Goal: Task Accomplishment & Management: Use online tool/utility

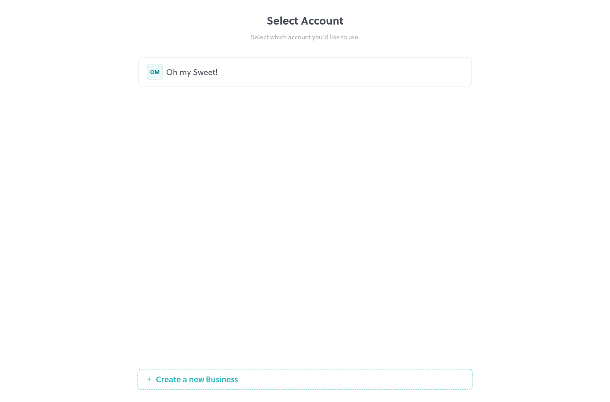
click at [209, 67] on div "Oh my Sweet!" at bounding box center [314, 72] width 297 height 12
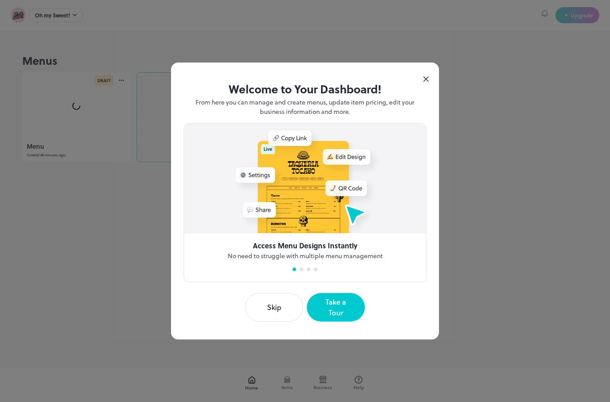
click at [423, 84] on icon at bounding box center [426, 79] width 12 height 12
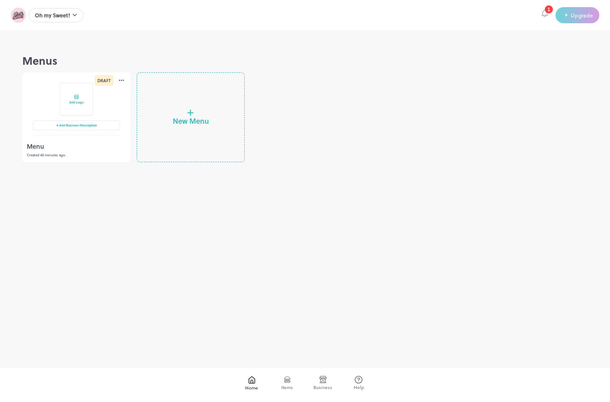
click at [77, 115] on div at bounding box center [76, 105] width 108 height 67
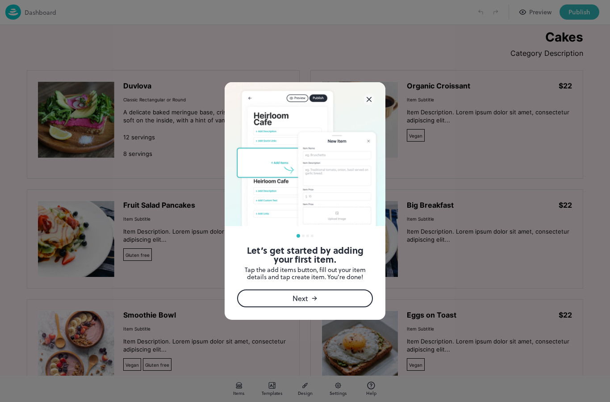
click at [370, 98] on icon at bounding box center [369, 99] width 4 height 4
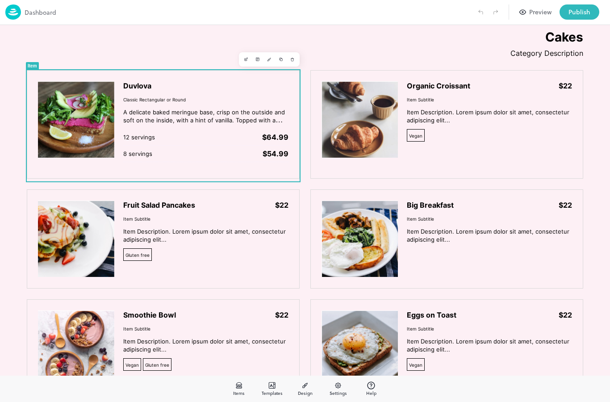
click at [90, 125] on img at bounding box center [76, 119] width 76 height 76
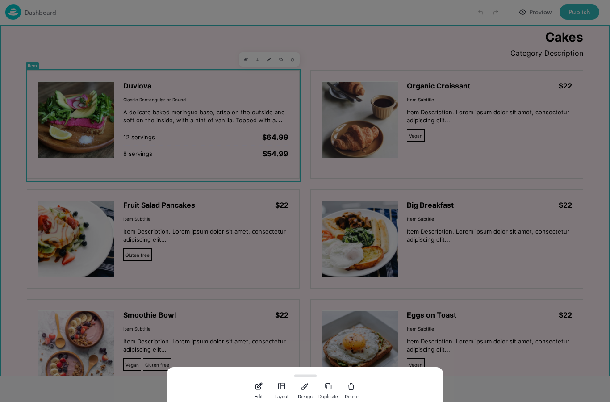
click at [256, 384] on icon "button" at bounding box center [258, 386] width 9 height 9
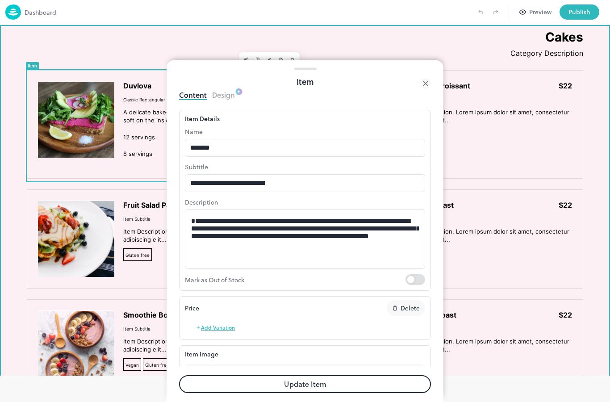
type input "**********"
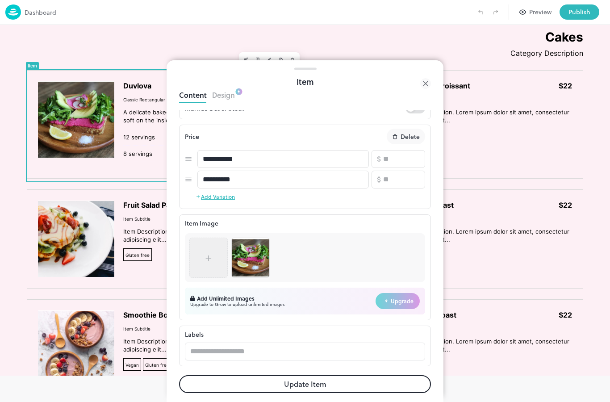
scroll to position [172, 0]
click at [258, 253] on img at bounding box center [251, 258] width 38 height 38
click at [258, 252] on img at bounding box center [251, 258] width 38 height 38
click at [247, 249] on img at bounding box center [251, 258] width 38 height 38
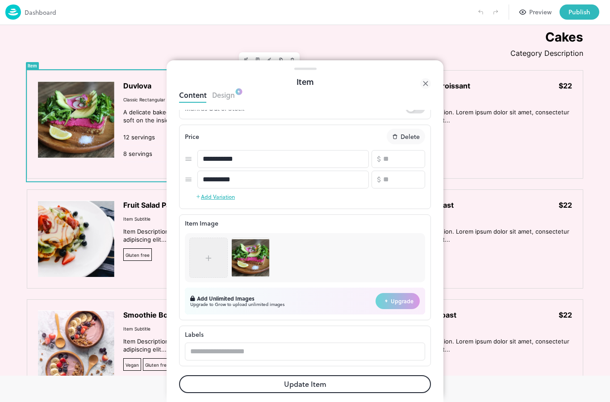
click at [250, 246] on img at bounding box center [251, 258] width 38 height 38
click at [257, 258] on img at bounding box center [251, 258] width 38 height 38
click at [256, 257] on img at bounding box center [251, 258] width 38 height 38
click at [255, 255] on img at bounding box center [251, 258] width 38 height 38
click at [245, 252] on img at bounding box center [251, 258] width 38 height 38
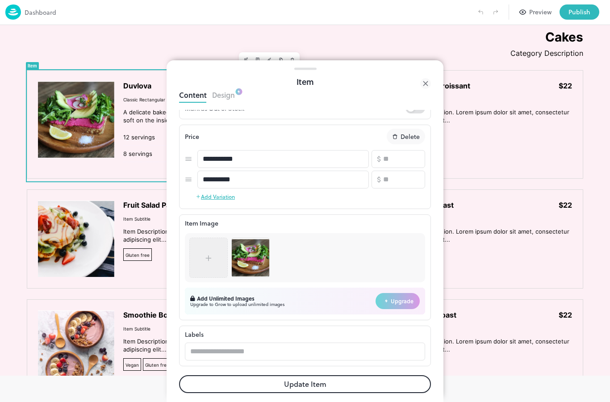
click at [245, 252] on img at bounding box center [251, 258] width 38 height 38
click at [205, 260] on icon at bounding box center [208, 258] width 9 height 9
